Goal: Task Accomplishment & Management: Manage account settings

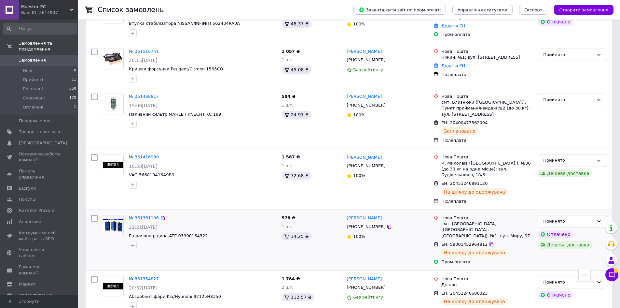
scroll to position [195, 0]
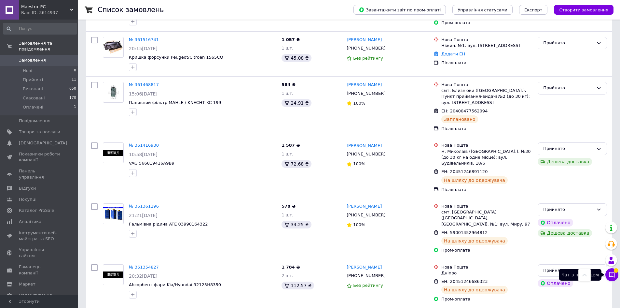
click at [615, 275] on button "Чат з покупцем" at bounding box center [611, 274] width 13 height 13
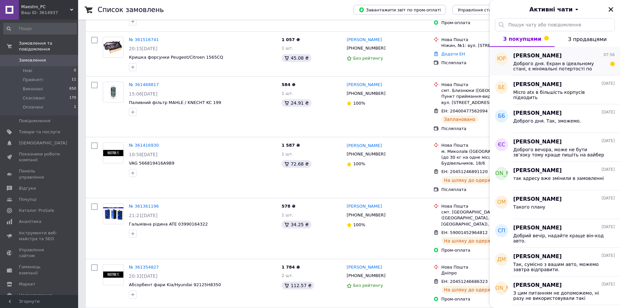
click at [536, 61] on span "Доброго дня. Екран в ідеальному стані, є мінімальні потертості по задній кришці…" at bounding box center [559, 66] width 92 height 10
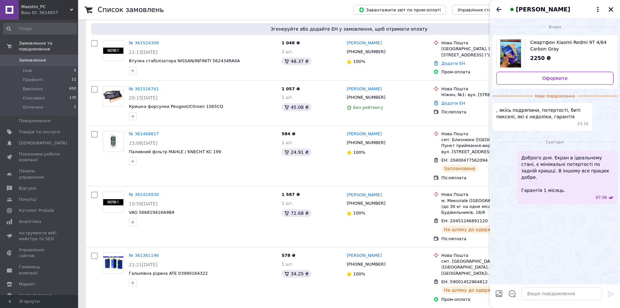
scroll to position [98, 0]
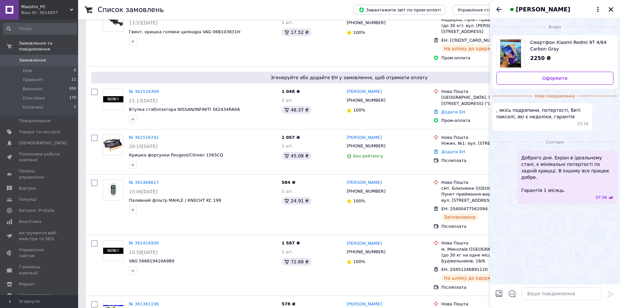
click at [494, 4] on div "[PERSON_NAME]" at bounding box center [555, 9] width 130 height 18
click at [606, 11] on div "[PERSON_NAME]" at bounding box center [555, 9] width 130 height 18
click at [611, 9] on icon "Закрити" at bounding box center [611, 9] width 5 height 5
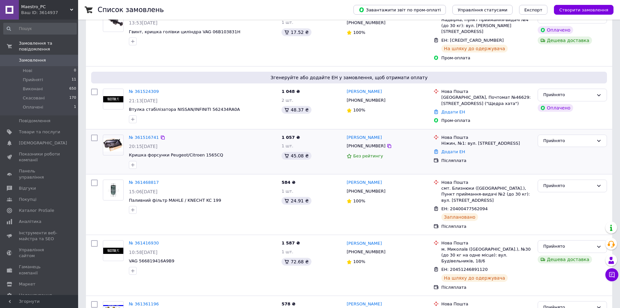
scroll to position [130, 0]
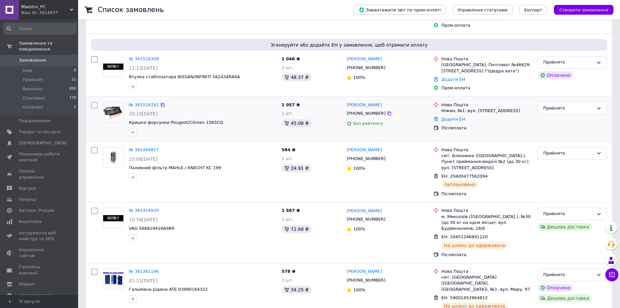
click at [232, 127] on div at bounding box center [203, 132] width 150 height 10
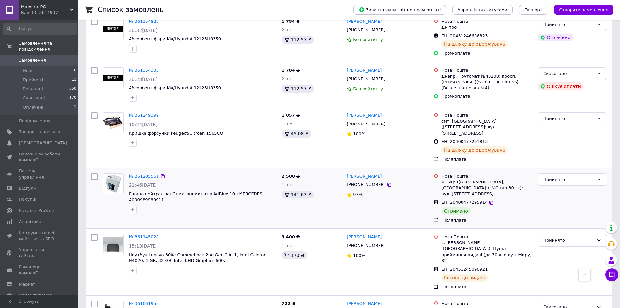
scroll to position [456, 0]
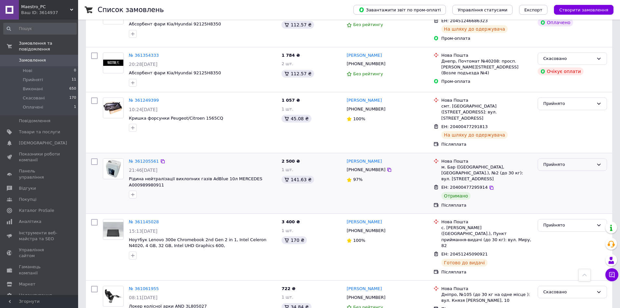
click at [561, 161] on div "Прийнято" at bounding box center [568, 164] width 50 height 7
click at [558, 172] on li "Виконано" at bounding box center [572, 178] width 69 height 12
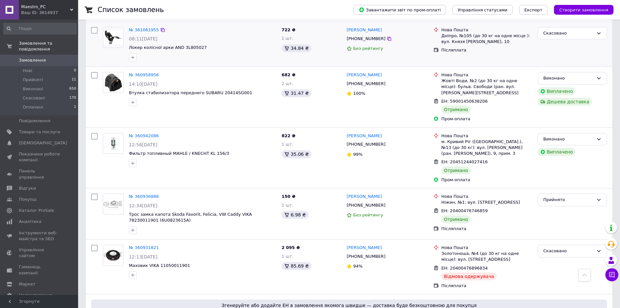
scroll to position [716, 0]
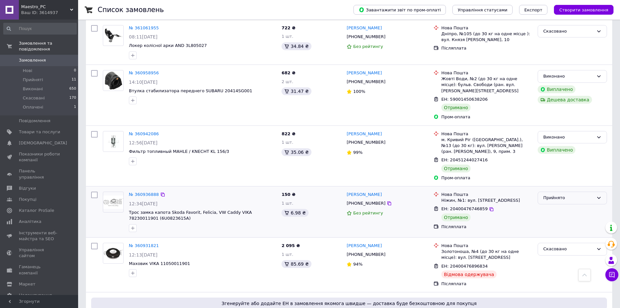
click at [555, 194] on div "Прийнято" at bounding box center [568, 197] width 50 height 7
click at [552, 205] on li "Виконано" at bounding box center [572, 211] width 69 height 12
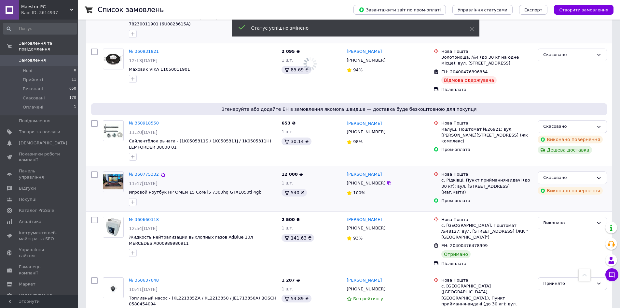
scroll to position [915, 0]
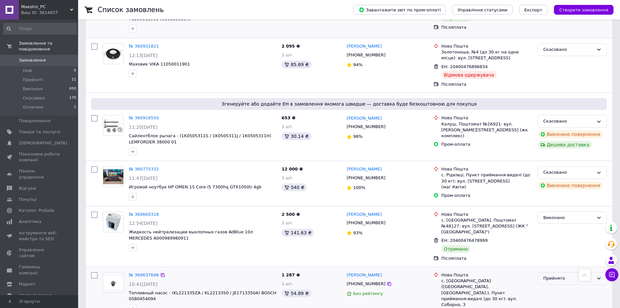
click at [576, 275] on div "Прийнято" at bounding box center [568, 278] width 50 height 7
click at [566, 286] on li "Виконано" at bounding box center [572, 292] width 69 height 12
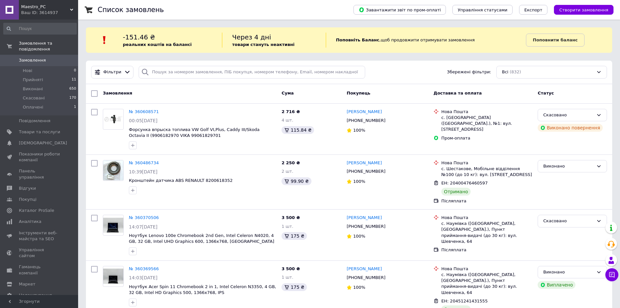
click at [25, 57] on span "Замовлення" at bounding box center [32, 60] width 27 height 6
click at [34, 57] on span "Замовлення" at bounding box center [32, 60] width 27 height 6
click at [609, 276] on icon at bounding box center [612, 274] width 7 height 7
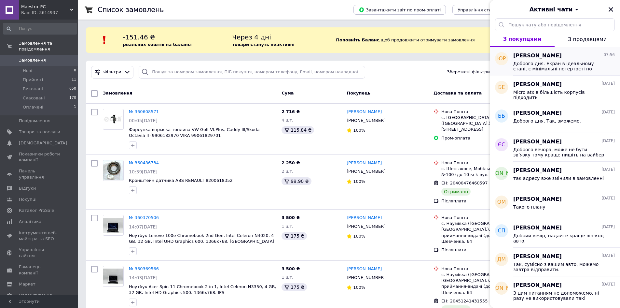
click at [549, 67] on span "Доброго дня. Екран в ідеальному стані, є мінімальні потертості по задній кришці…" at bounding box center [559, 66] width 92 height 10
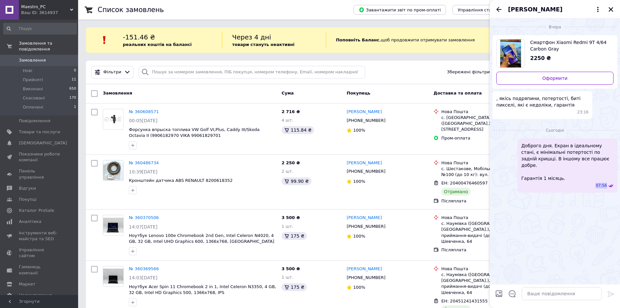
drag, startPoint x: 582, startPoint y: 180, endPoint x: 616, endPoint y: 183, distance: 34.0
click at [616, 183] on div "Доброго дня. Екран в ідеальному стані, є мінімальні потертості по задній кришці…" at bounding box center [567, 165] width 100 height 54
click at [499, 11] on icon "Назад" at bounding box center [499, 10] width 8 height 8
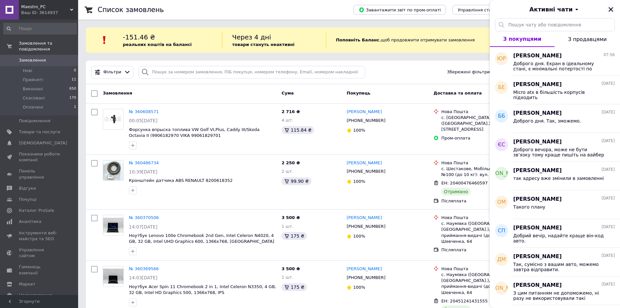
click at [609, 13] on button "Закрити" at bounding box center [611, 10] width 8 height 8
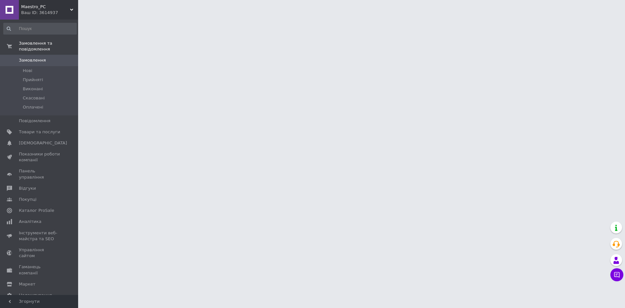
click at [33, 57] on span "Замовлення" at bounding box center [32, 60] width 27 height 6
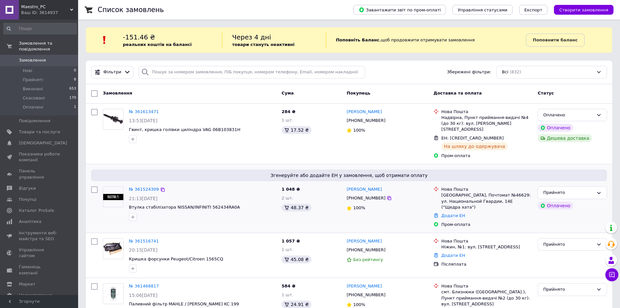
drag, startPoint x: 200, startPoint y: 148, endPoint x: 190, endPoint y: 161, distance: 16.1
click at [190, 164] on div "Згенеруйте або додайте ЕН у замовлення, щоб отримати оплату № 361524309 21:13, …" at bounding box center [349, 198] width 526 height 68
drag, startPoint x: 233, startPoint y: 131, endPoint x: 199, endPoint y: 131, distance: 33.8
click at [199, 131] on span "Гвинт, кришка голівки циліндра VAG 06B103831H" at bounding box center [202, 130] width 147 height 6
click at [217, 147] on div "№ 361613471 13:53, 12.09.2025 Гвинт, кришка голівки циліндра VAG 06B103831H" at bounding box center [189, 133] width 179 height 55
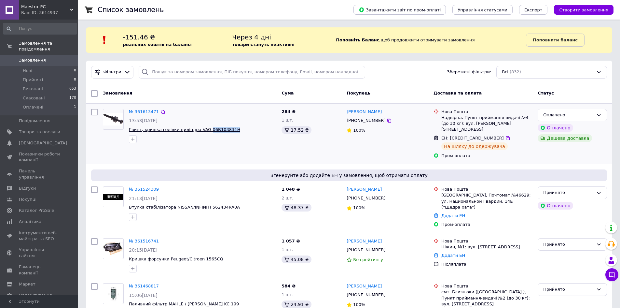
drag, startPoint x: 229, startPoint y: 129, endPoint x: 201, endPoint y: 131, distance: 27.7
click at [201, 131] on span "Гвинт, кришка голівки циліндра VAG 06B103831H" at bounding box center [202, 130] width 147 height 6
click at [218, 147] on div "№ 361613471 13:53, 12.09.2025 Гвинт, кришка голівки циліндра VAG 06B103831H" at bounding box center [189, 133] width 179 height 55
drag, startPoint x: 226, startPoint y: 132, endPoint x: 202, endPoint y: 131, distance: 24.4
click at [202, 131] on div "№ 361613471 13:53, 12.09.2025 Гвинт, кришка голівки циліндра VAG 06B103831H" at bounding box center [202, 125] width 153 height 39
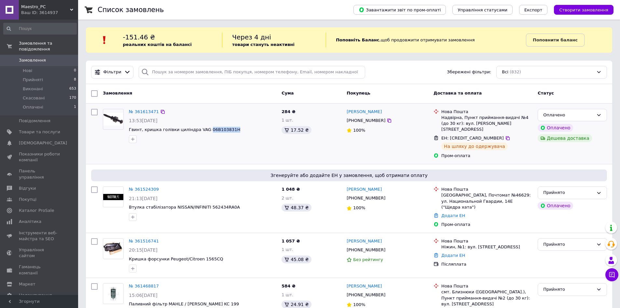
click at [213, 143] on div at bounding box center [203, 139] width 150 height 10
drag, startPoint x: 228, startPoint y: 127, endPoint x: 200, endPoint y: 130, distance: 27.8
click at [200, 130] on span "Гвинт, кришка голівки циліндра VAG 06B103831H" at bounding box center [202, 130] width 147 height 6
click at [210, 147] on div "№ 361613471 13:53, 12.09.2025 Гвинт, кришка голівки циліндра VAG 06B103831H" at bounding box center [189, 133] width 179 height 55
drag, startPoint x: 228, startPoint y: 131, endPoint x: 202, endPoint y: 130, distance: 26.0
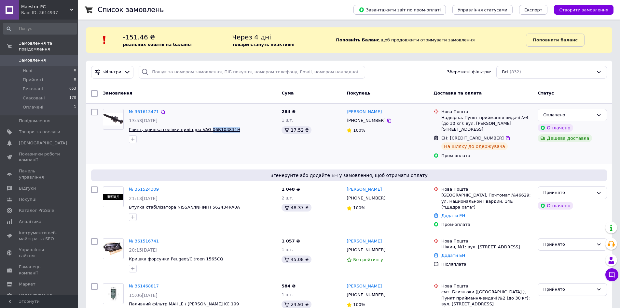
click at [202, 130] on span "Гвинт, кришка голівки циліндра VAG 06B103831H" at bounding box center [202, 130] width 147 height 6
click at [209, 143] on div at bounding box center [203, 139] width 150 height 10
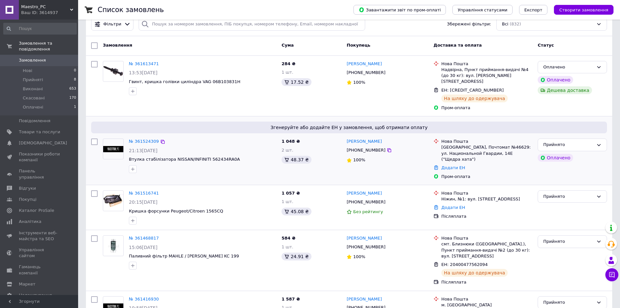
scroll to position [98, 0]
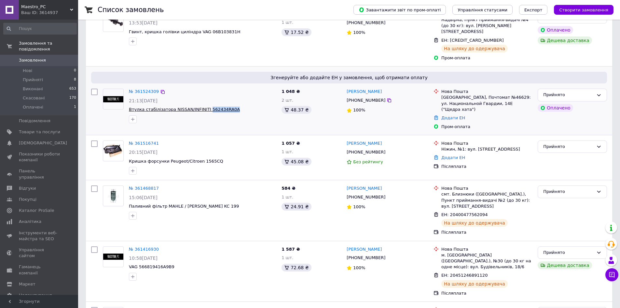
drag, startPoint x: 233, startPoint y: 105, endPoint x: 202, endPoint y: 105, distance: 30.6
click at [202, 106] on span "Втулка стабілізатора NISSAN/INFINITI 562434RA0A" at bounding box center [202, 109] width 147 height 6
click at [207, 138] on div "№ 361516741 20:15, 11.09.2025 Кришка форсунки Peugeot/Citroen 1565CQ" at bounding box center [202, 157] width 153 height 39
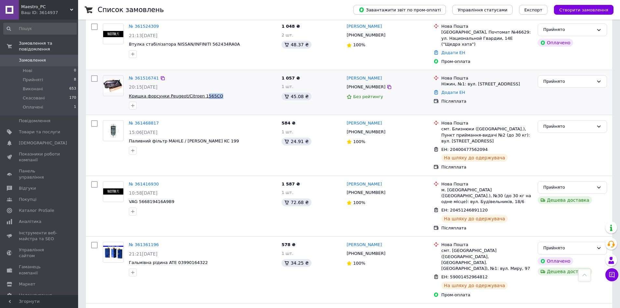
drag, startPoint x: 218, startPoint y: 84, endPoint x: 198, endPoint y: 85, distance: 20.2
click at [198, 93] on span "Кришка форсунки Peugeot/Citroen 1565CQ" at bounding box center [202, 96] width 147 height 6
click at [205, 119] on div "№ 361468817" at bounding box center [202, 122] width 149 height 7
drag, startPoint x: 225, startPoint y: 86, endPoint x: 198, endPoint y: 85, distance: 27.0
click at [198, 93] on span "Кришка форсунки Peugeot/Citroen 1565CQ" at bounding box center [202, 96] width 147 height 6
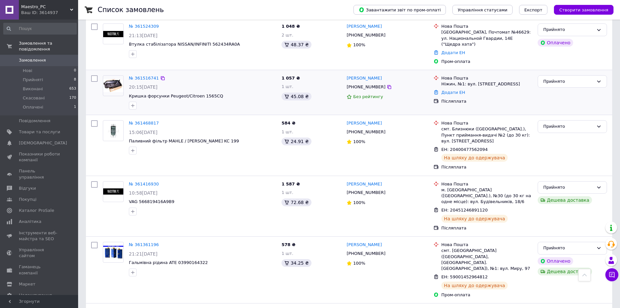
click at [203, 99] on div "№ 361516741 20:15, 11.09.2025 Кришка форсунки Peugeot/Citroen 1565CQ" at bounding box center [202, 92] width 153 height 39
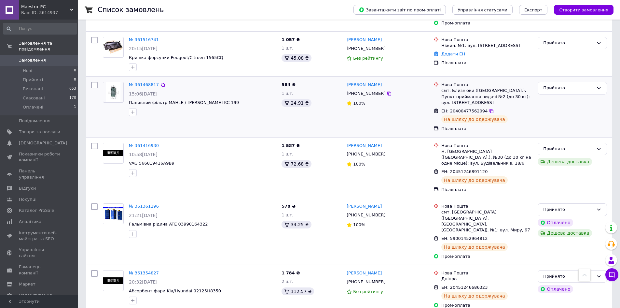
scroll to position [195, 0]
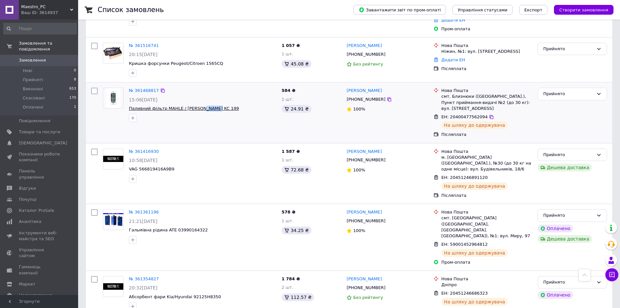
drag, startPoint x: 210, startPoint y: 99, endPoint x: 198, endPoint y: 98, distance: 12.4
click at [198, 105] on span "Паливний фільтр MAHLE / KNECHT KC 199" at bounding box center [202, 108] width 147 height 6
click at [205, 116] on div "№ 361468817 15:06, 11.09.2025 Паливний фільтр MAHLE / KNECHT KC 199" at bounding box center [189, 112] width 179 height 55
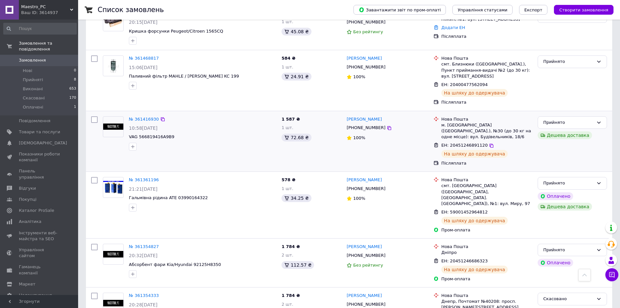
scroll to position [228, 0]
drag, startPoint x: 174, startPoint y: 127, endPoint x: 137, endPoint y: 126, distance: 37.1
click at [137, 133] on span "VAG 566819416A9B9" at bounding box center [202, 136] width 147 height 6
click at [156, 140] on div "№ 361416930 10:58, 11.09.2025 VAG 566819416A9B9" at bounding box center [202, 132] width 153 height 39
drag, startPoint x: 172, startPoint y: 124, endPoint x: 137, endPoint y: 123, distance: 34.2
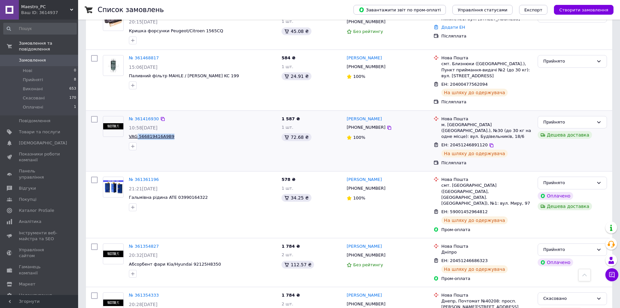
click at [137, 133] on span "VAG 566819416A9B9" at bounding box center [202, 136] width 147 height 6
click at [160, 141] on div at bounding box center [203, 146] width 150 height 10
drag, startPoint x: 167, startPoint y: 123, endPoint x: 139, endPoint y: 123, distance: 28.3
click at [139, 133] on span "VAG 566819416A9B9" at bounding box center [202, 136] width 147 height 6
click at [163, 142] on div "№ 361416930 10:58, 11.09.2025 VAG 566819416A9B9" at bounding box center [189, 140] width 179 height 55
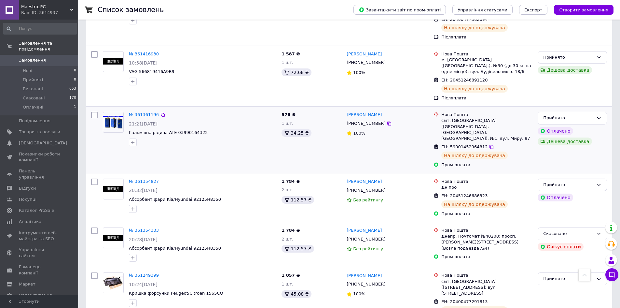
scroll to position [293, 0]
drag, startPoint x: 196, startPoint y: 115, endPoint x: 172, endPoint y: 114, distance: 24.1
click at [172, 129] on span "Гальмівна рідина ATE 03990164322" at bounding box center [202, 132] width 147 height 6
click at [186, 131] on div "№ 361361196 21:21, 10.09.2025 Гальмівна рідина ATE 03990164322" at bounding box center [189, 139] width 179 height 61
drag, startPoint x: 195, startPoint y: 113, endPoint x: 172, endPoint y: 115, distance: 22.2
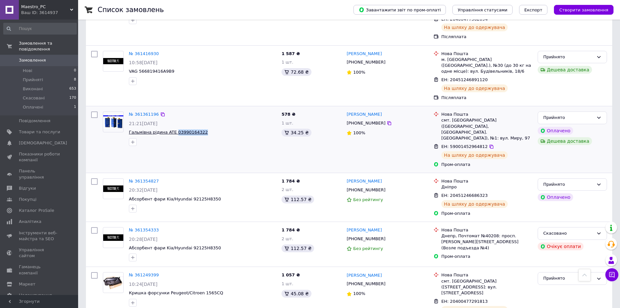
click at [172, 129] on span "Гальмівна рідина ATE 03990164322" at bounding box center [202, 132] width 147 height 6
click at [185, 137] on div at bounding box center [203, 142] width 150 height 10
drag, startPoint x: 208, startPoint y: 119, endPoint x: 177, endPoint y: 118, distance: 30.3
click at [177, 118] on div "№ 361361196 21:21, 10.09.2025 Гальмівна рідина ATE 03990164322" at bounding box center [202, 128] width 153 height 39
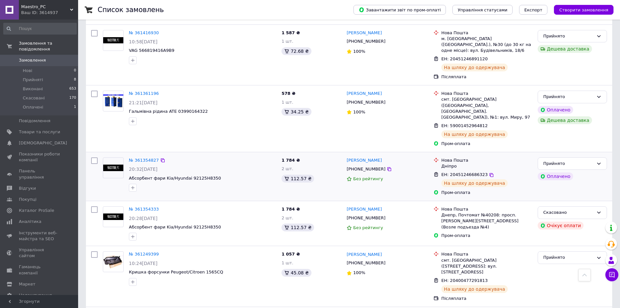
scroll to position [325, 0]
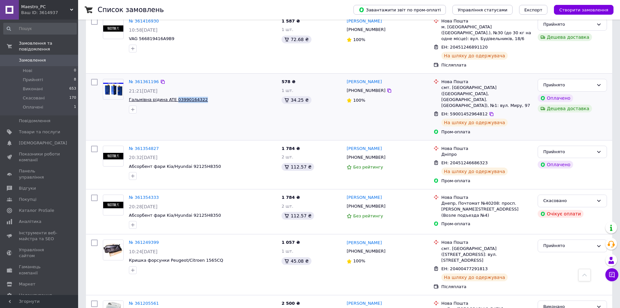
drag, startPoint x: 198, startPoint y: 80, endPoint x: 172, endPoint y: 83, distance: 26.5
click at [172, 97] on span "Гальмівна рідина ATE 03990164322" at bounding box center [202, 100] width 147 height 6
click at [185, 98] on div "№ 361361196 21:21, 10.09.2025 Гальмівна рідина ATE 03990164322" at bounding box center [189, 106] width 179 height 61
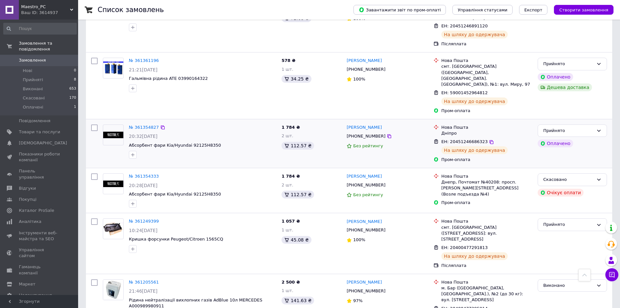
scroll to position [358, 0]
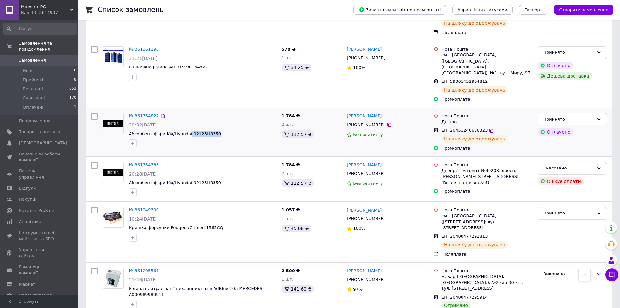
drag, startPoint x: 214, startPoint y: 109, endPoint x: 185, endPoint y: 110, distance: 29.0
click at [185, 131] on span "Абсорбент фари Kia/Hyundai 92125H8350" at bounding box center [202, 134] width 147 height 6
click at [207, 126] on div "№ 361354827 20:32, 10.09.2025 Абсорбент фари Kia/Hyundai 92125H8350" at bounding box center [202, 129] width 153 height 39
drag, startPoint x: 209, startPoint y: 112, endPoint x: 186, endPoint y: 111, distance: 22.8
click at [186, 131] on span "Абсорбент фари Kia/Hyundai 92125H8350" at bounding box center [202, 134] width 147 height 6
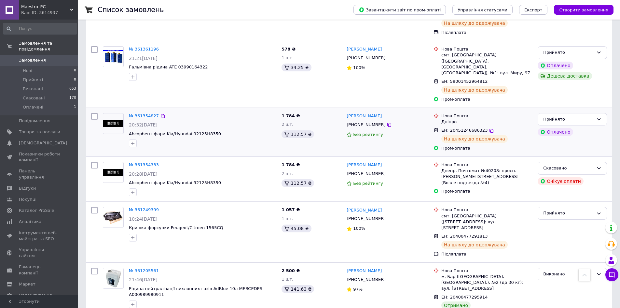
click at [194, 138] on div at bounding box center [203, 143] width 150 height 10
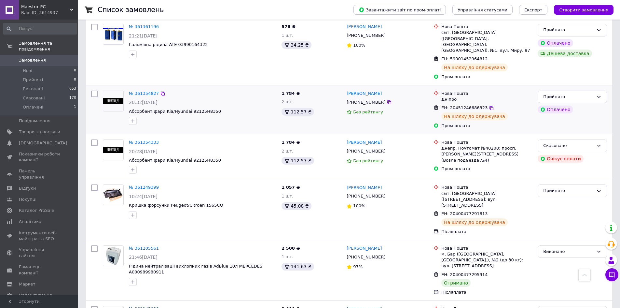
scroll to position [391, 0]
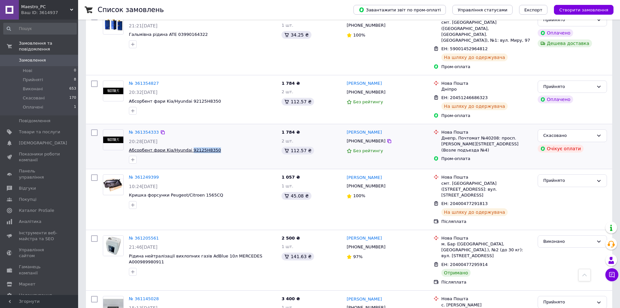
drag, startPoint x: 211, startPoint y: 125, endPoint x: 186, endPoint y: 128, distance: 25.2
click at [186, 147] on span "Абсорбент фари Kia/Hyundai 92125H8350" at bounding box center [202, 150] width 147 height 6
click at [246, 143] on div "№ 361354333 20:28, 10.09.2025 Абсорбент фари Kia/Hyundai 92125H8350 1 784 ₴ 2 ш…" at bounding box center [349, 146] width 526 height 45
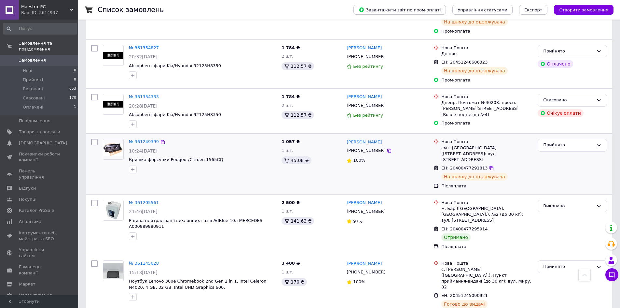
scroll to position [456, 0]
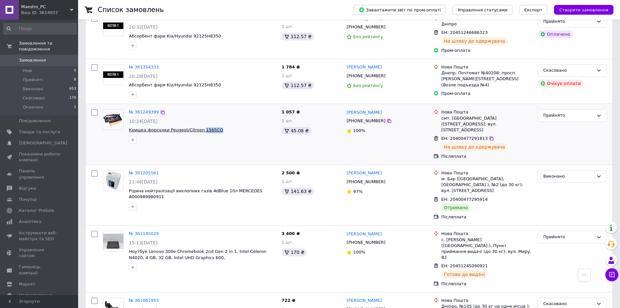
drag, startPoint x: 215, startPoint y: 106, endPoint x: 198, endPoint y: 106, distance: 17.6
click at [198, 127] on span "Кришка форсунки Peugeot/Citroen 1565CQ" at bounding box center [202, 130] width 147 height 6
click at [214, 134] on div at bounding box center [203, 139] width 150 height 10
drag, startPoint x: 216, startPoint y: 108, endPoint x: 198, endPoint y: 108, distance: 18.6
click at [198, 127] on span "Кришка форсунки Peugeot/Citroen 1565CQ" at bounding box center [202, 130] width 147 height 6
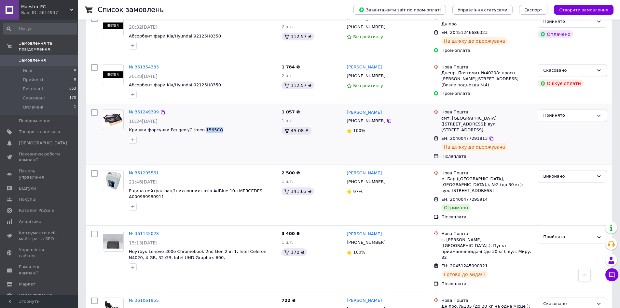
click at [206, 134] on div at bounding box center [203, 139] width 150 height 10
click at [613, 270] on button "Чат з покупцем" at bounding box center [611, 274] width 13 height 13
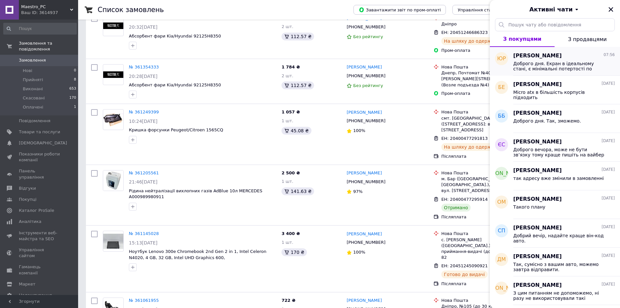
click at [545, 57] on span "[PERSON_NAME]" at bounding box center [537, 55] width 48 height 7
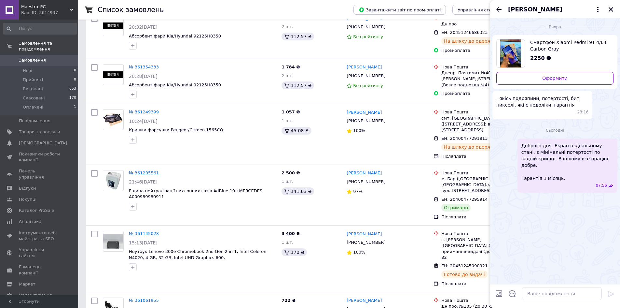
click at [550, 43] on span "Смартфон Xiaomi Redmi 9T 4/64 Carbon Gray" at bounding box center [569, 45] width 78 height 13
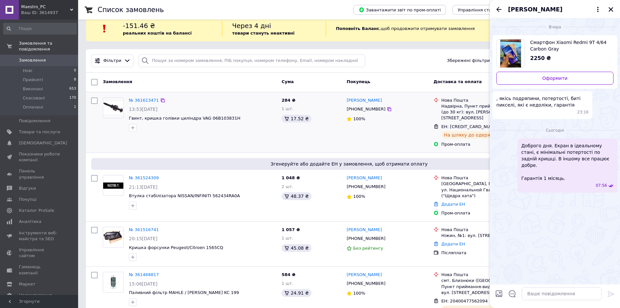
scroll to position [0, 0]
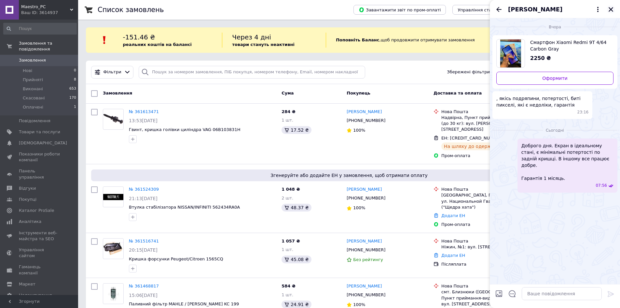
click at [607, 9] on button "Закрити" at bounding box center [611, 10] width 8 height 8
